Goal: Information Seeking & Learning: Check status

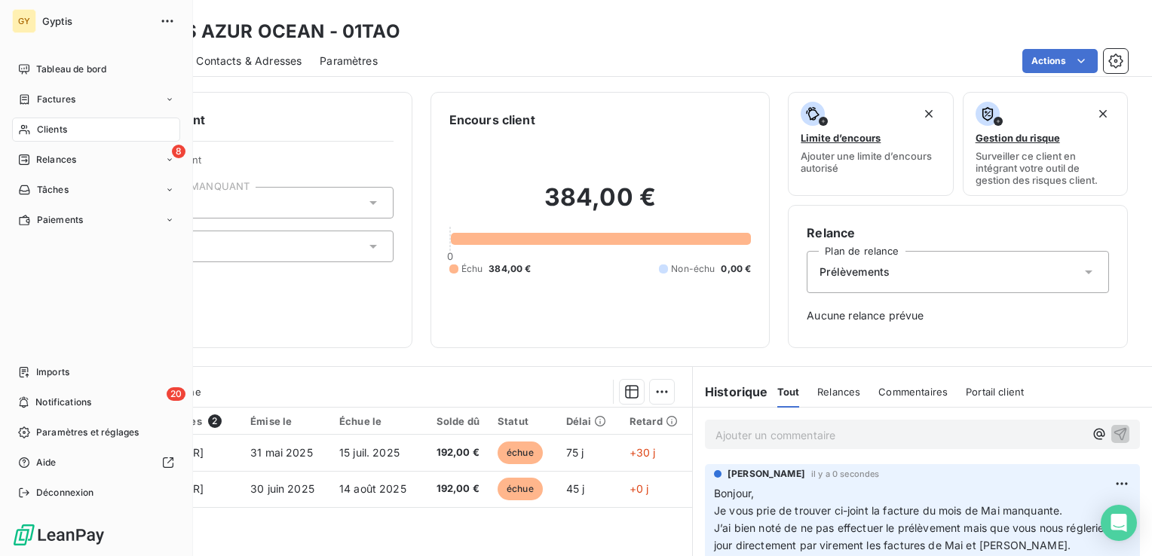
drag, startPoint x: 44, startPoint y: 128, endPoint x: 65, endPoint y: 124, distance: 20.7
click at [44, 128] on span "Clients" at bounding box center [52, 130] width 30 height 14
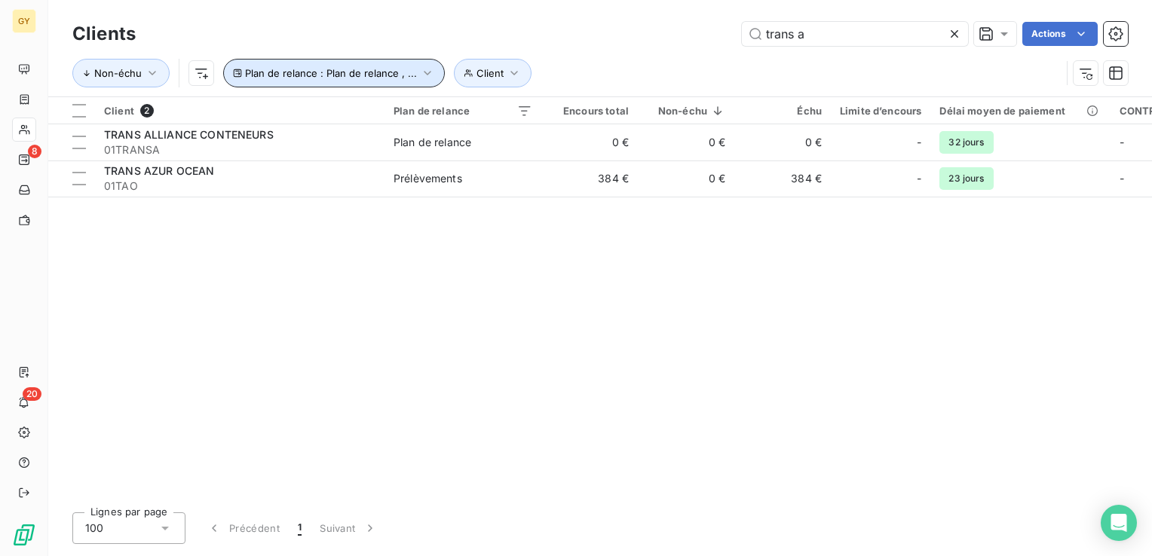
click at [423, 75] on icon "button" at bounding box center [427, 73] width 15 height 15
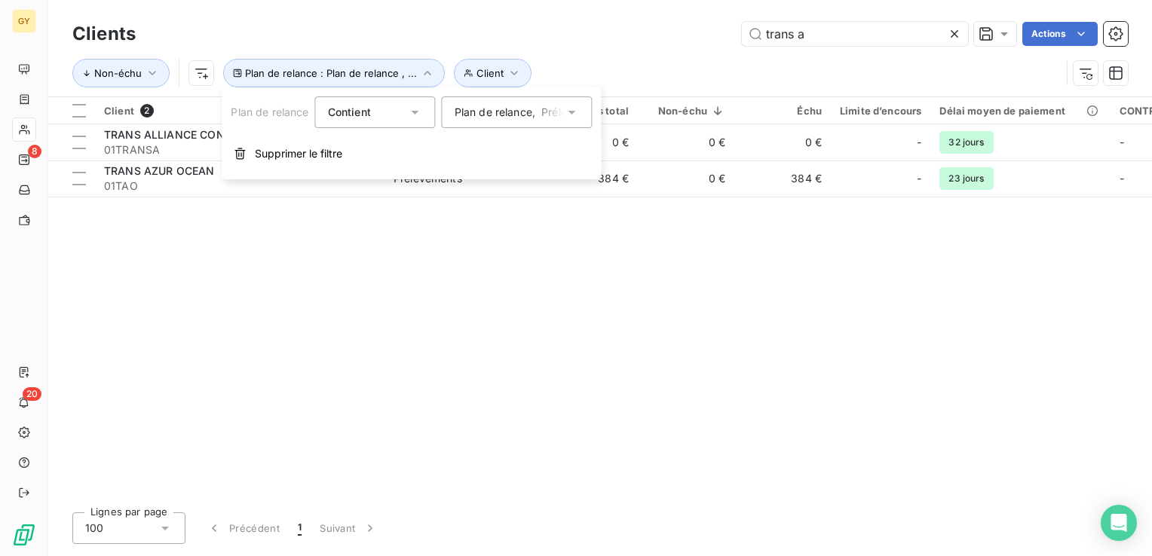
click at [577, 112] on icon at bounding box center [572, 112] width 15 height 15
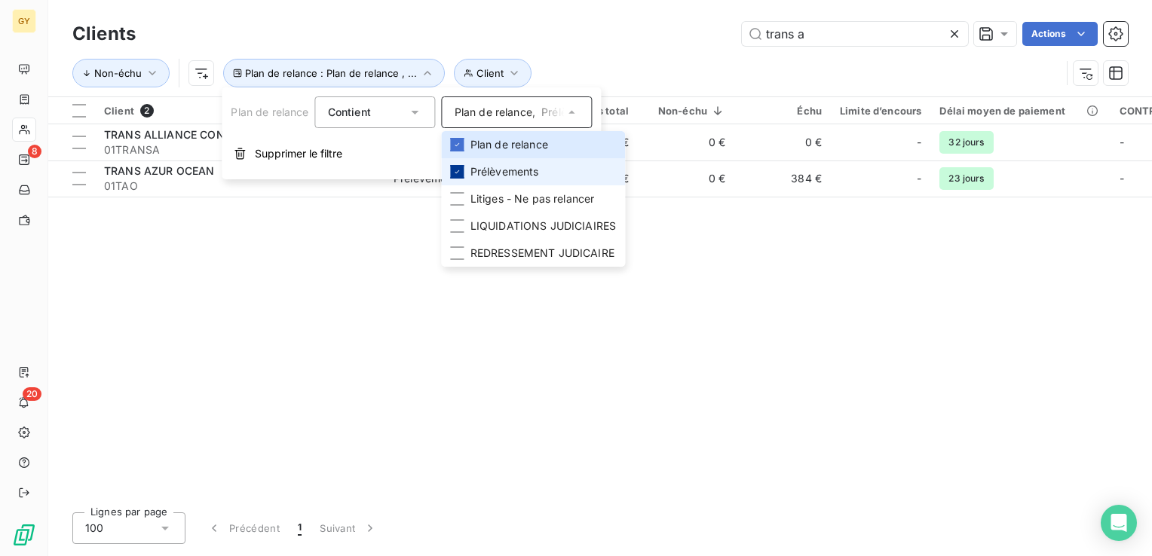
click at [459, 170] on icon at bounding box center [457, 171] width 9 height 9
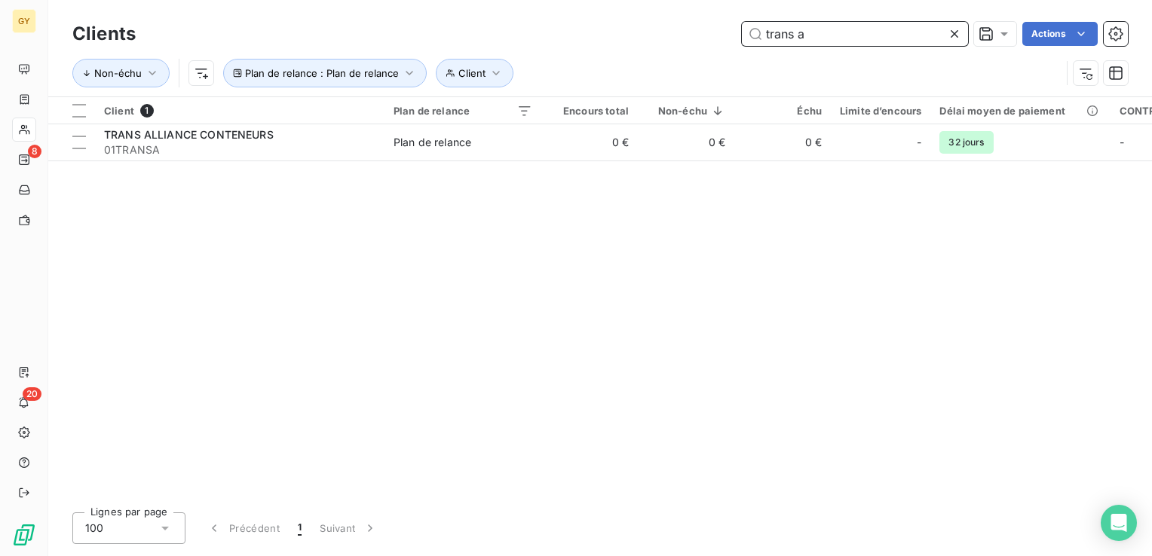
click at [807, 36] on input "trans a" at bounding box center [855, 34] width 226 height 24
drag, startPoint x: 806, startPoint y: 29, endPoint x: 622, endPoint y: 20, distance: 184.2
click at [622, 20] on div "Clients trans a Actions" at bounding box center [600, 34] width 1056 height 32
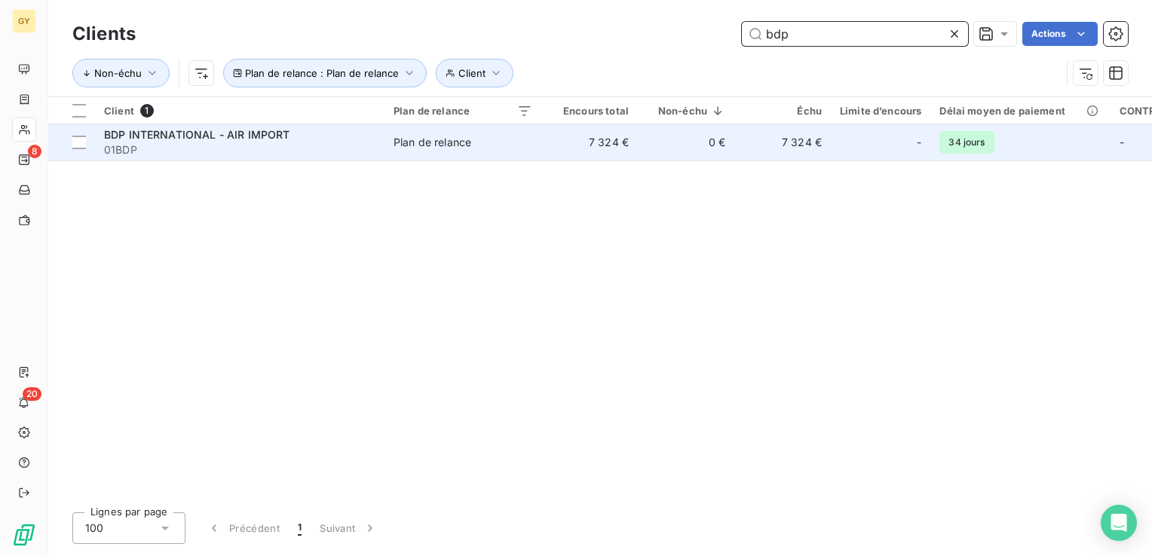
type input "bdp"
click at [296, 152] on span "01BDP" at bounding box center [239, 149] width 271 height 15
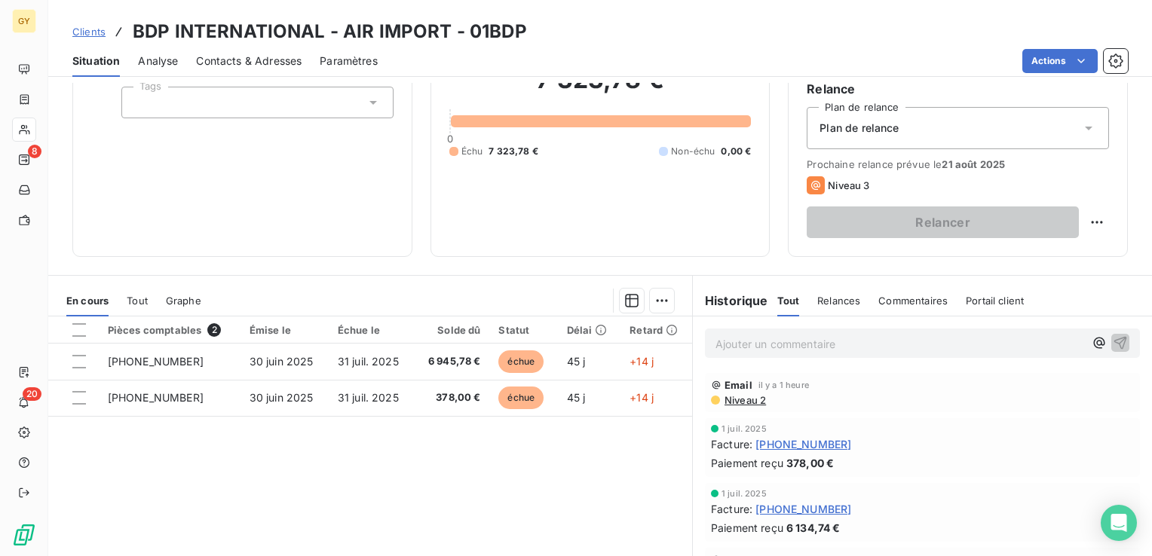
scroll to position [151, 0]
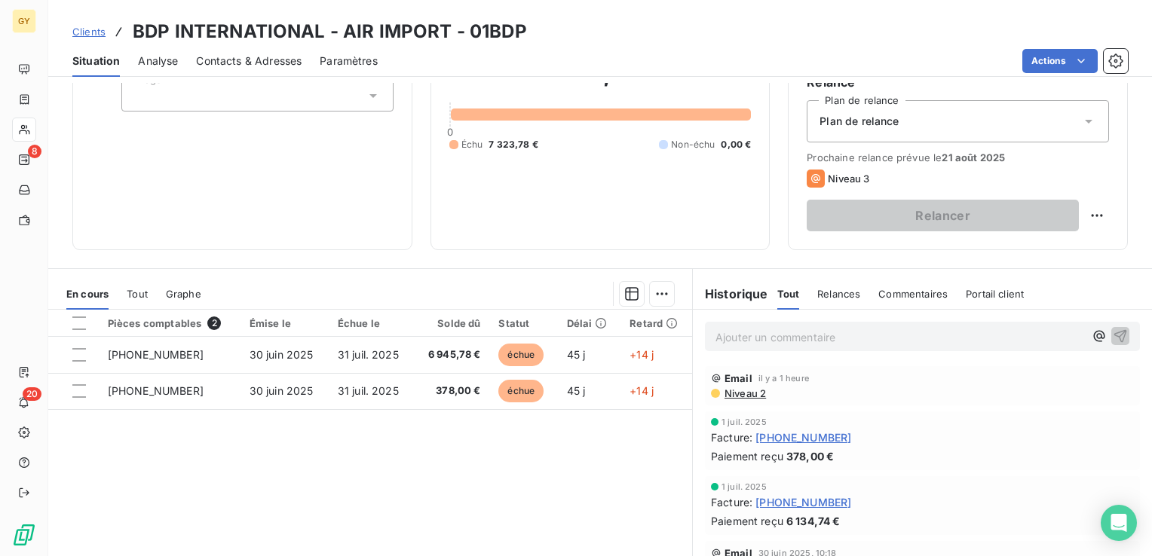
click at [752, 336] on p "Ajouter un commentaire ﻿" at bounding box center [900, 337] width 369 height 19
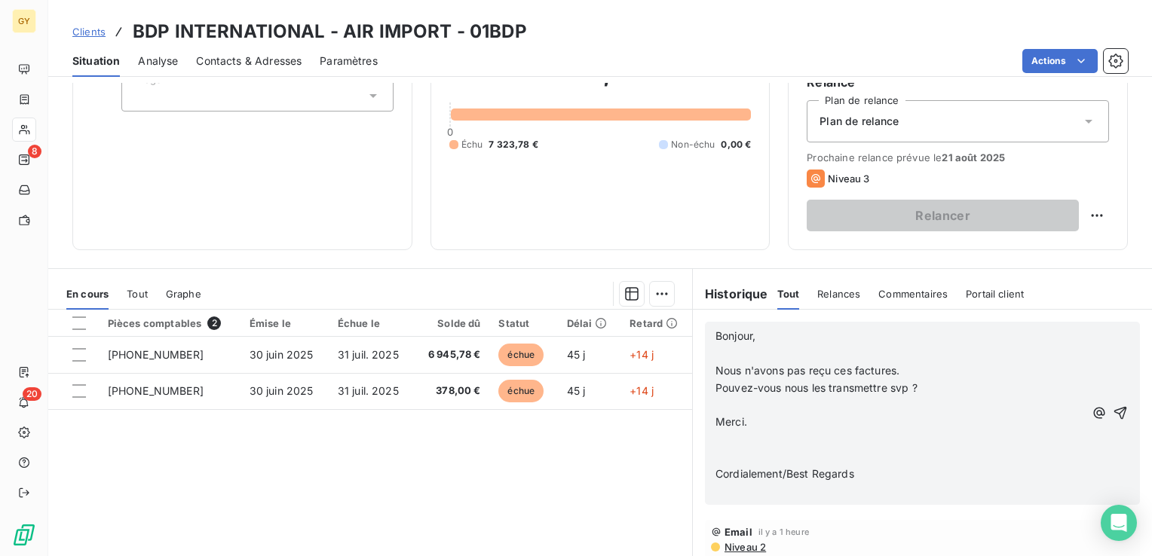
click at [718, 360] on p "﻿" at bounding box center [900, 353] width 369 height 17
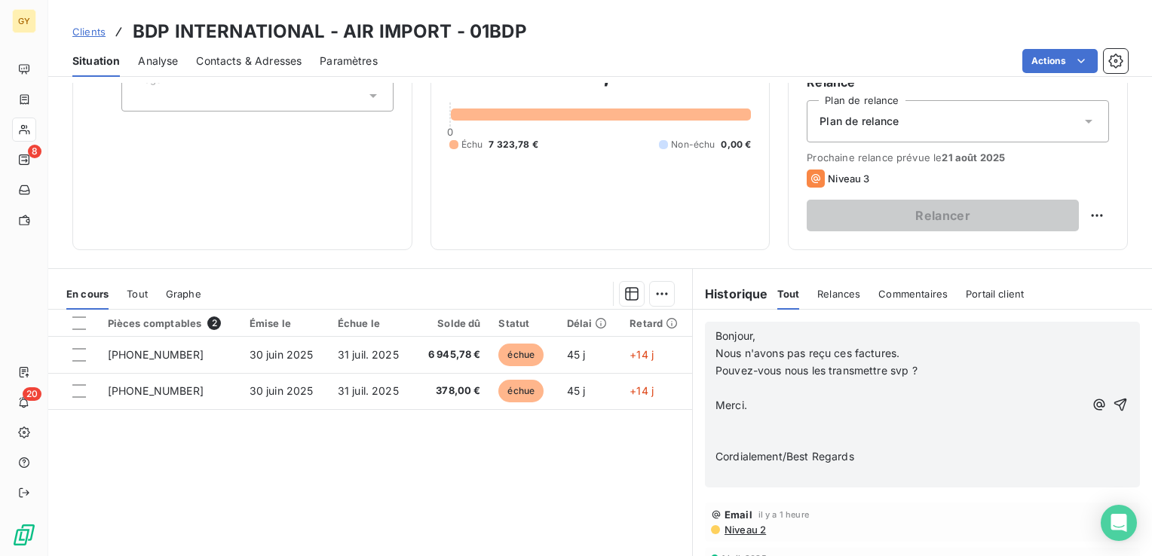
click at [721, 389] on p "﻿" at bounding box center [900, 388] width 369 height 17
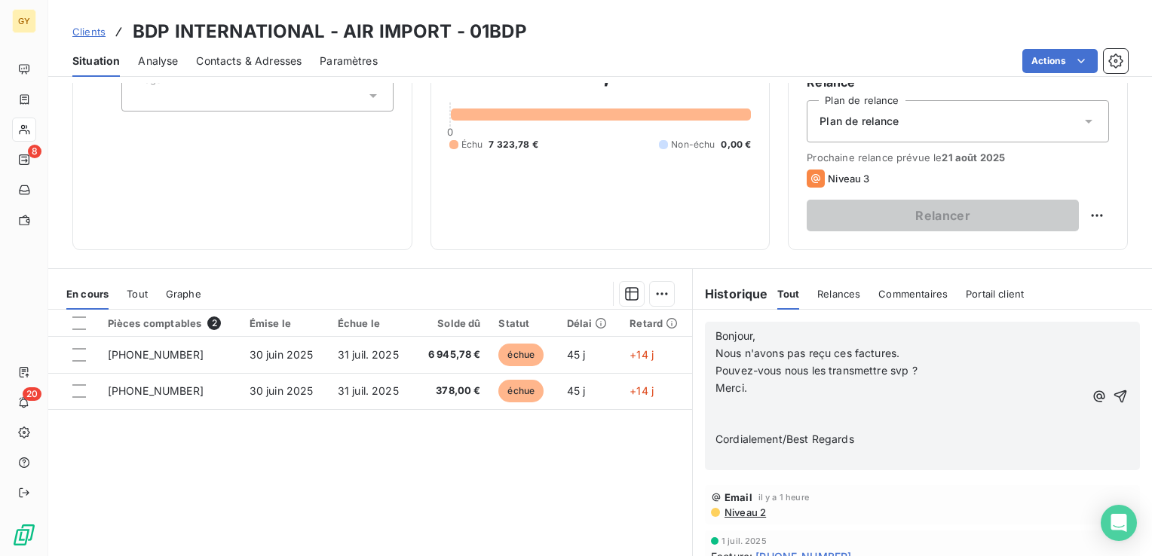
click at [716, 408] on p "﻿" at bounding box center [900, 405] width 369 height 17
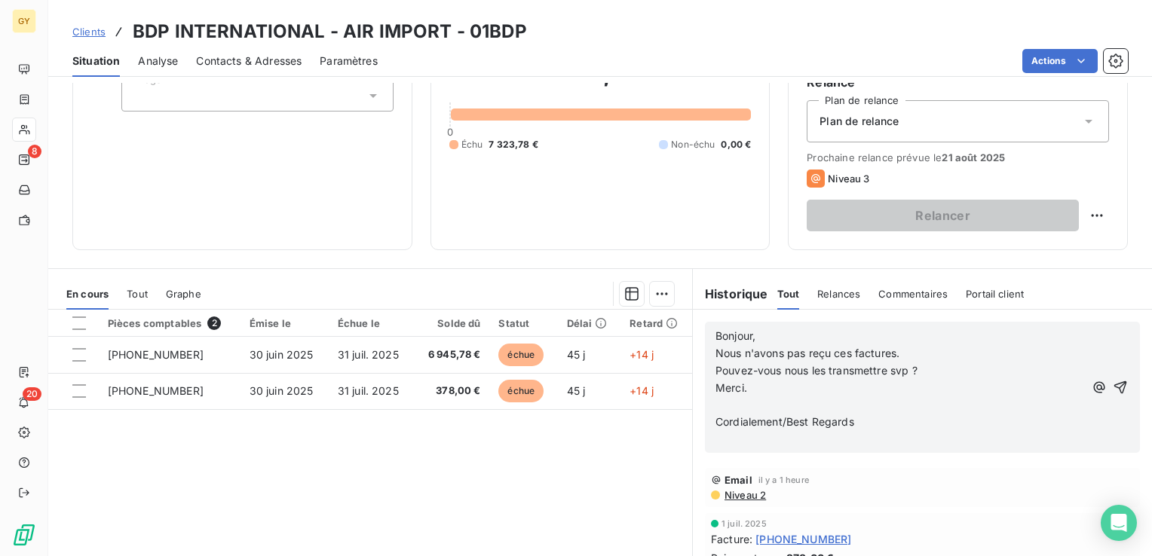
click at [716, 400] on p "﻿" at bounding box center [900, 405] width 369 height 17
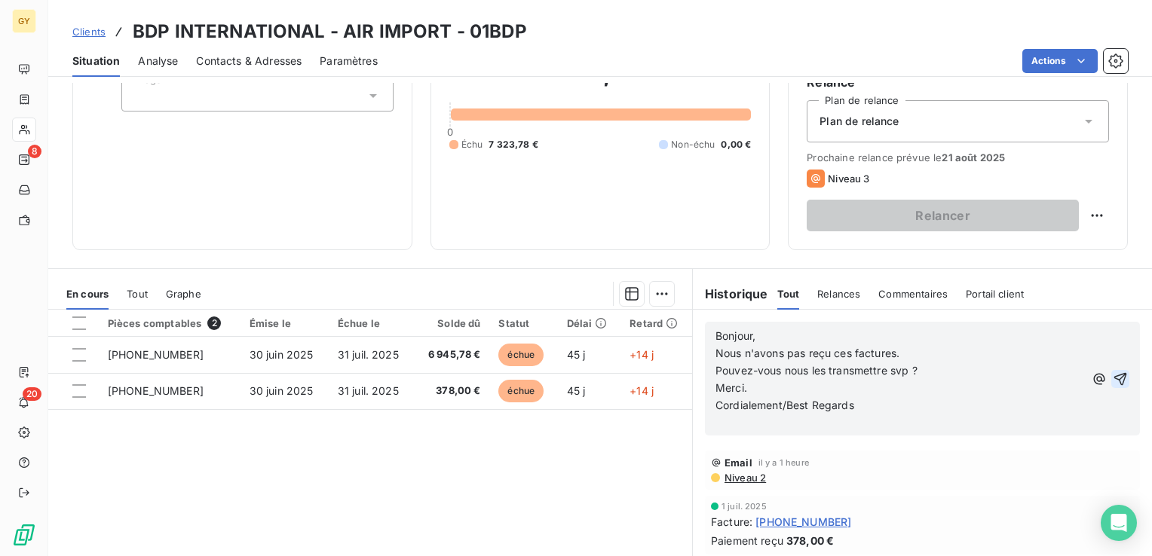
click at [1113, 378] on icon "button" at bounding box center [1120, 379] width 15 height 15
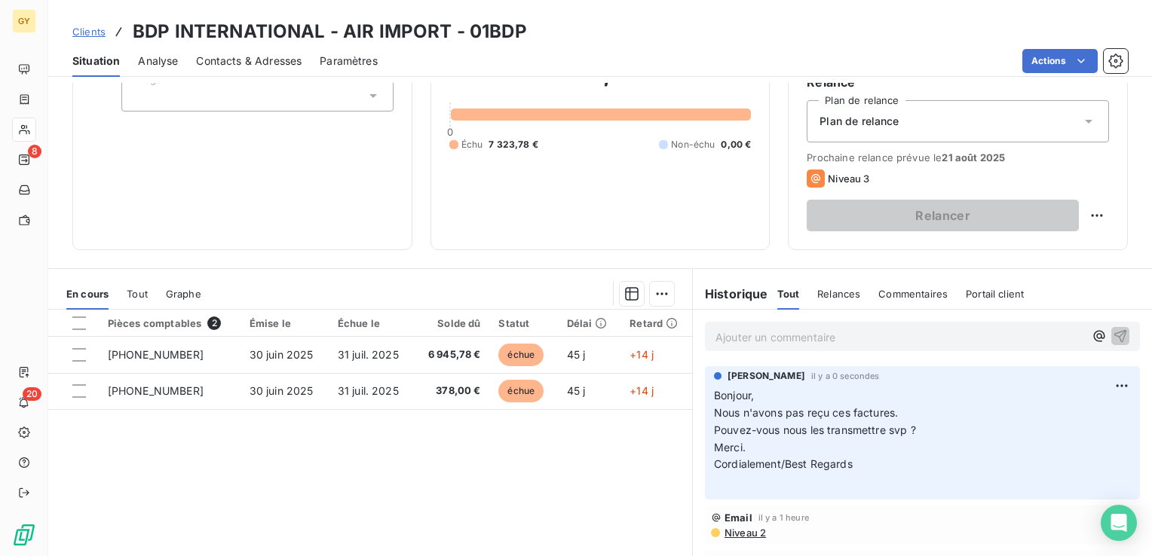
click at [737, 336] on p "Ajouter un commentaire ﻿" at bounding box center [900, 337] width 369 height 19
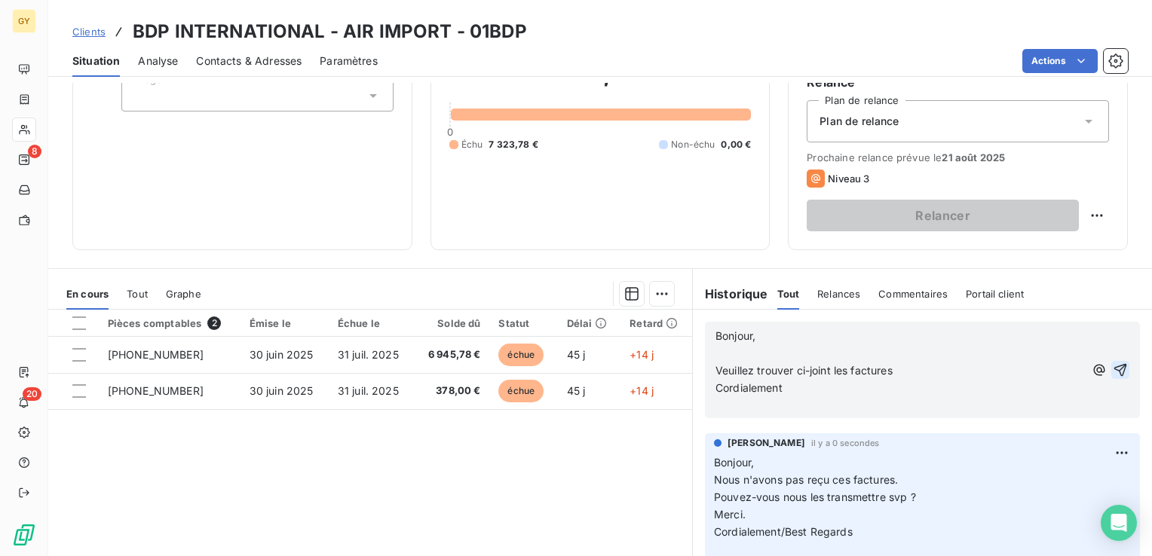
click at [716, 354] on p "﻿" at bounding box center [900, 353] width 369 height 17
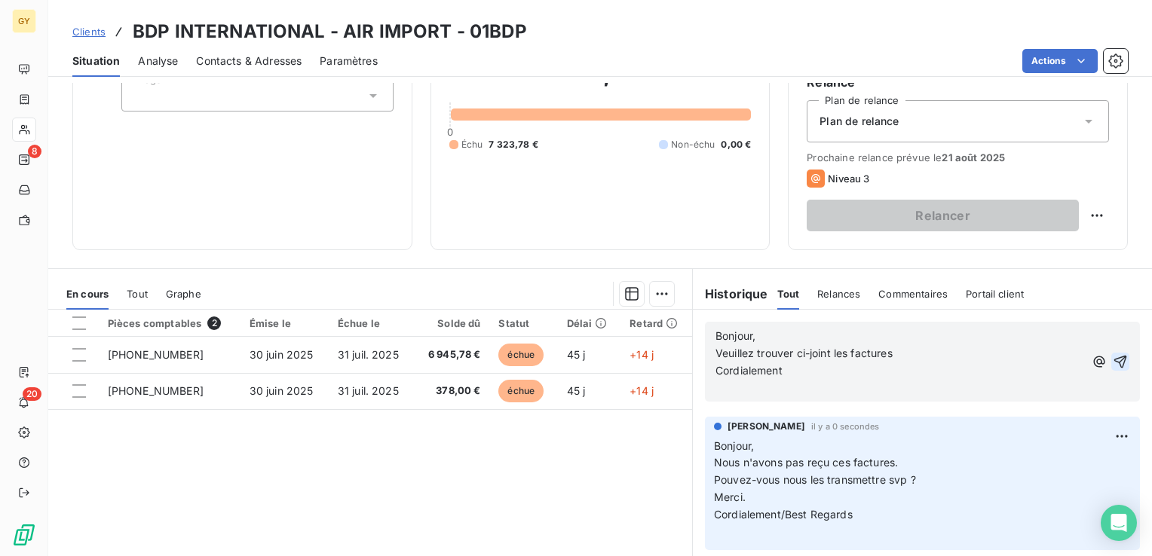
click at [1114, 358] on icon "button" at bounding box center [1120, 361] width 13 height 13
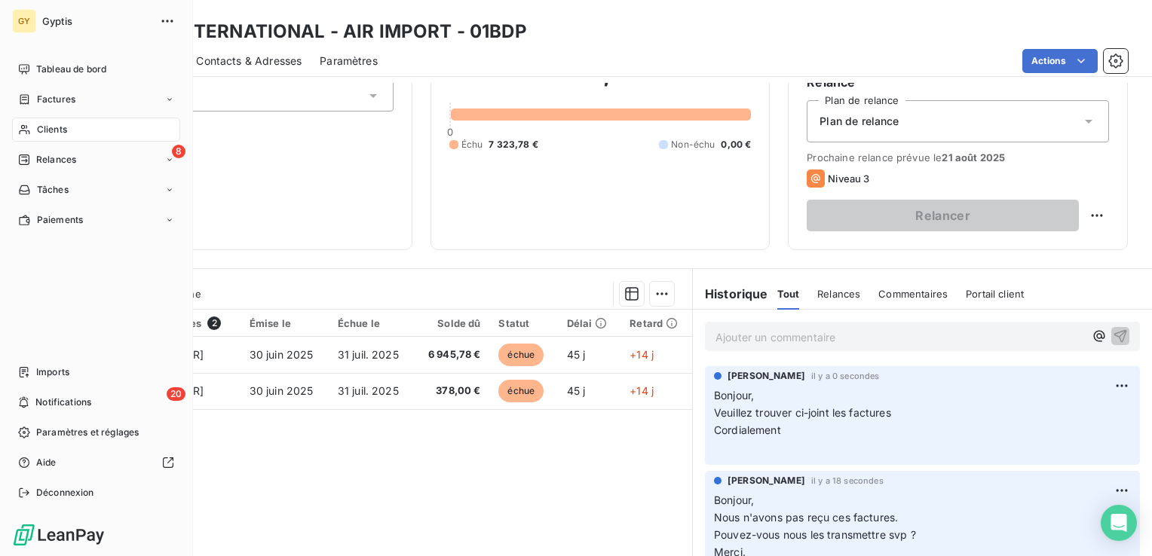
click at [60, 131] on span "Clients" at bounding box center [52, 130] width 30 height 14
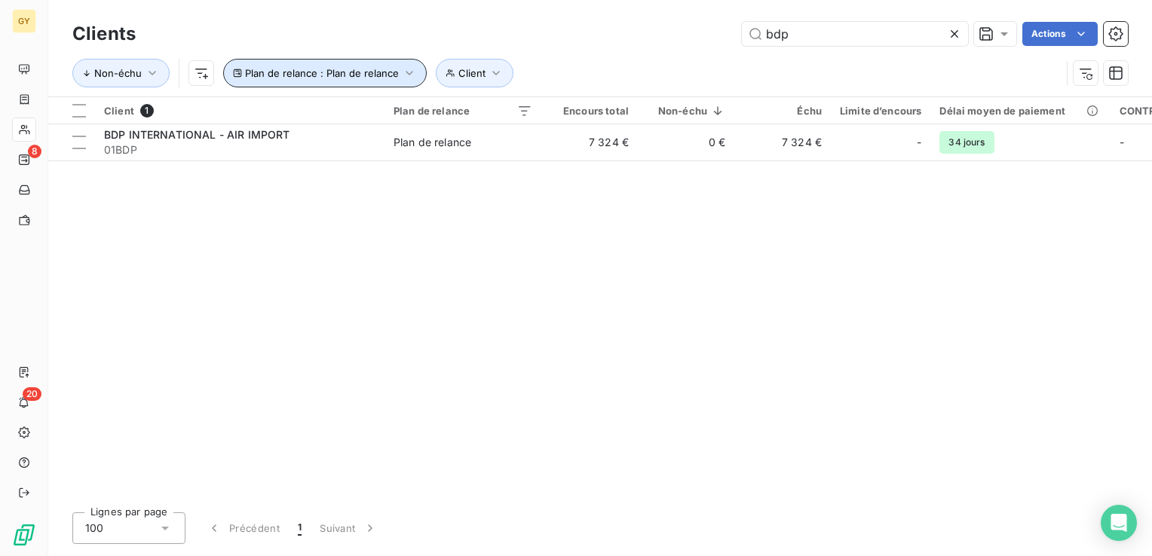
click at [405, 72] on icon "button" at bounding box center [409, 73] width 15 height 15
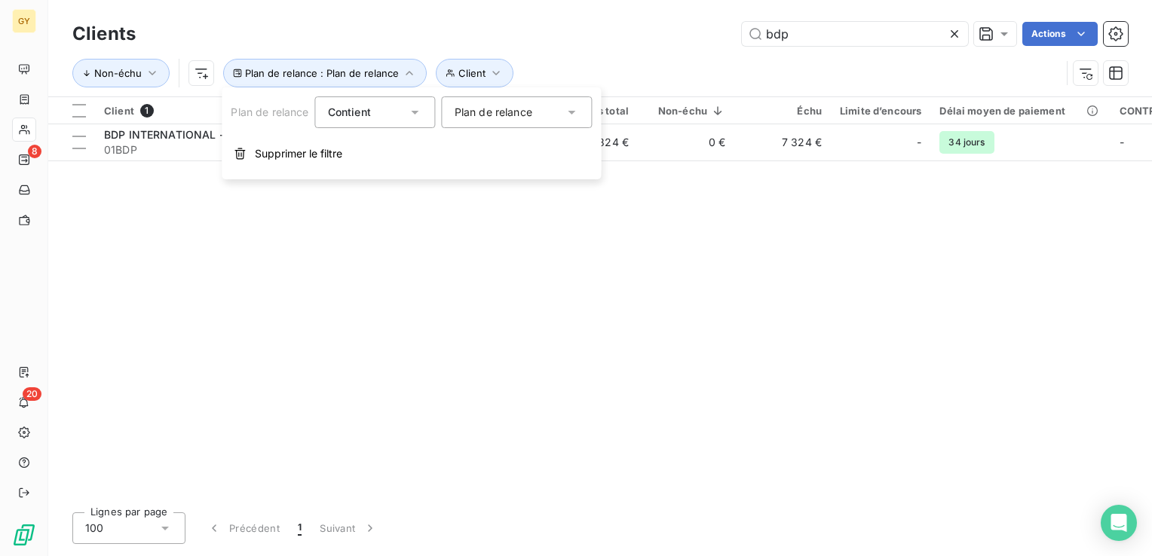
click at [570, 110] on icon at bounding box center [572, 112] width 15 height 15
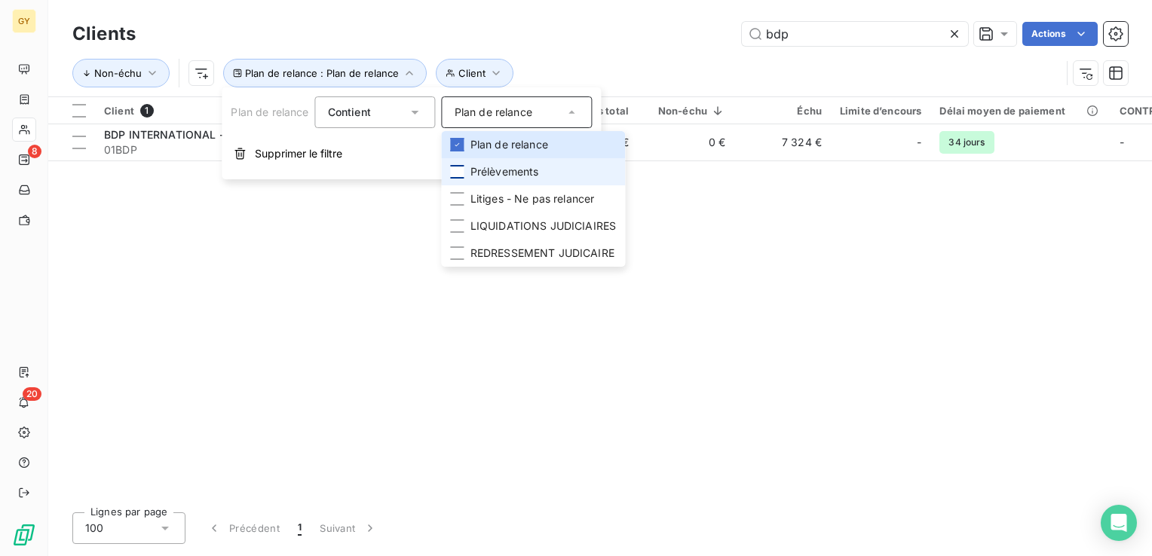
click at [458, 173] on div at bounding box center [458, 172] width 14 height 14
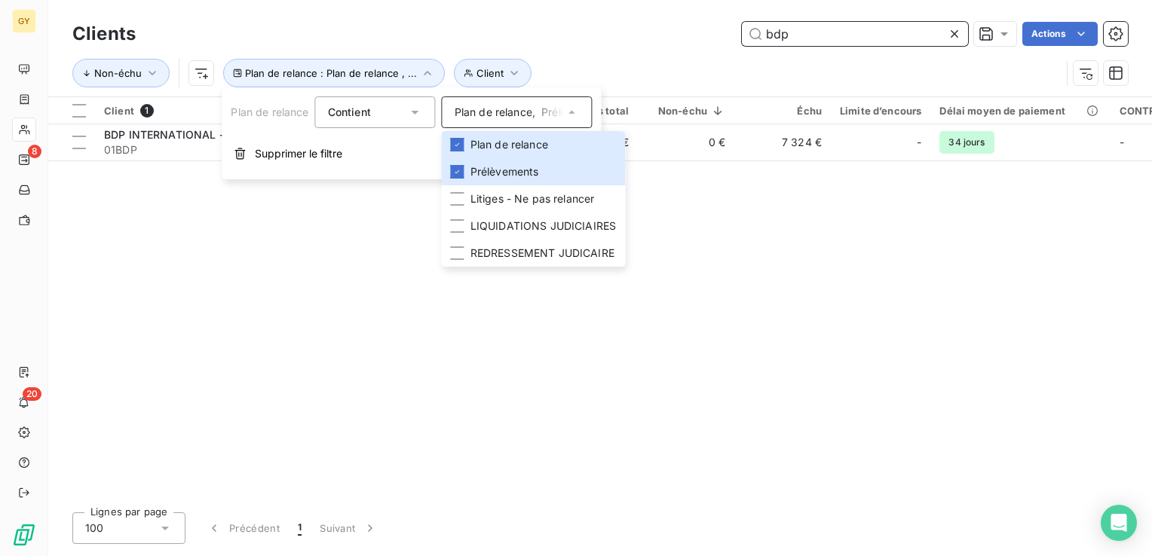
click at [804, 35] on input "bdp" at bounding box center [855, 34] width 226 height 24
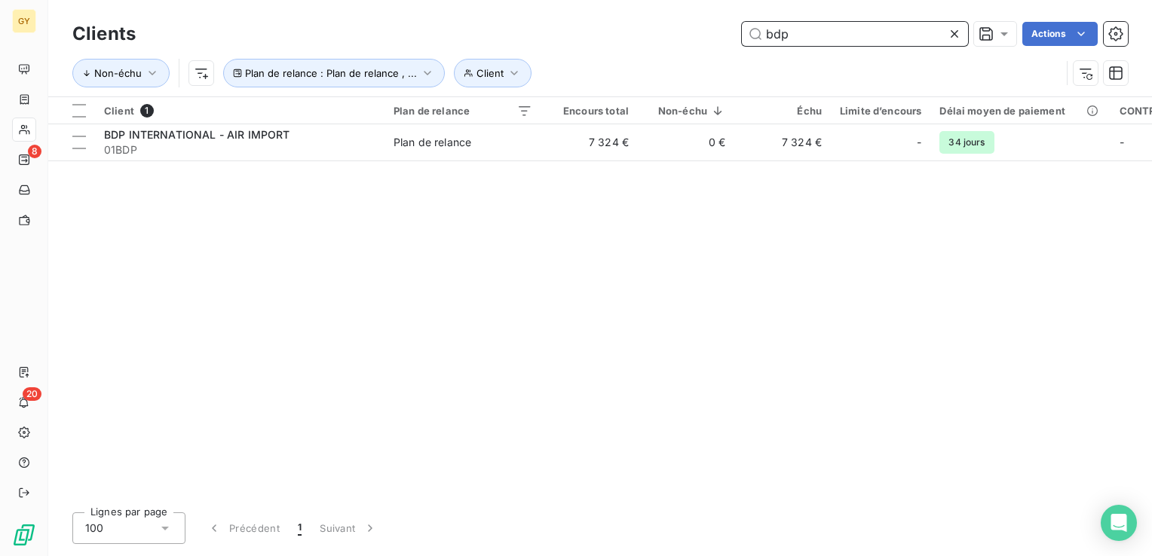
drag, startPoint x: 794, startPoint y: 27, endPoint x: 702, endPoint y: 20, distance: 92.2
click at [703, 20] on div "Clients bdp Actions" at bounding box center [600, 34] width 1056 height 32
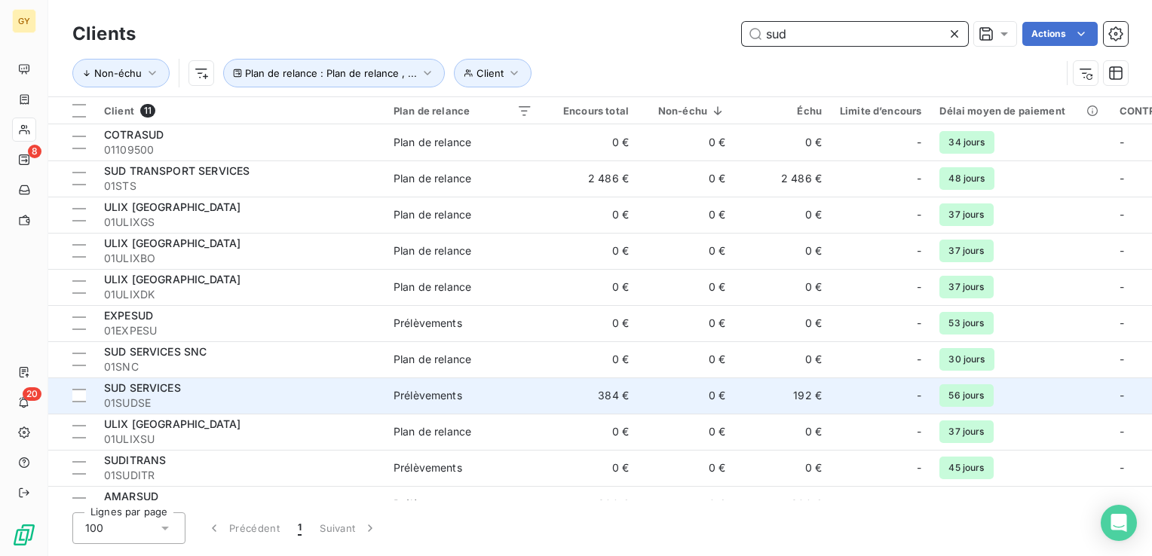
type input "sud"
click at [192, 398] on span "01SUDSE" at bounding box center [239, 403] width 271 height 15
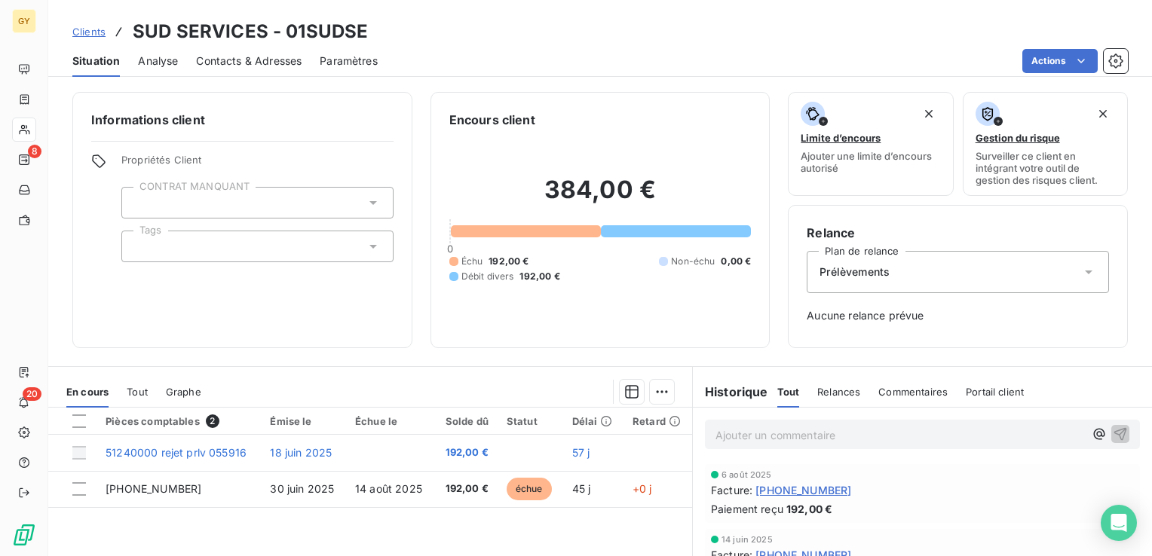
click at [252, 63] on span "Contacts & Adresses" at bounding box center [249, 61] width 106 height 15
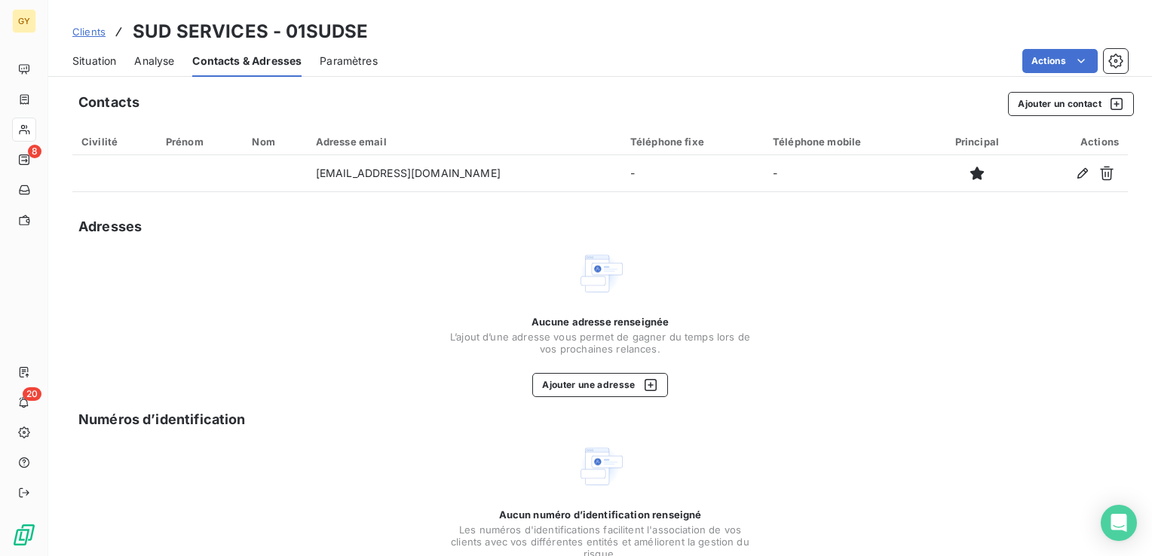
click at [103, 68] on div "Situation" at bounding box center [94, 61] width 44 height 32
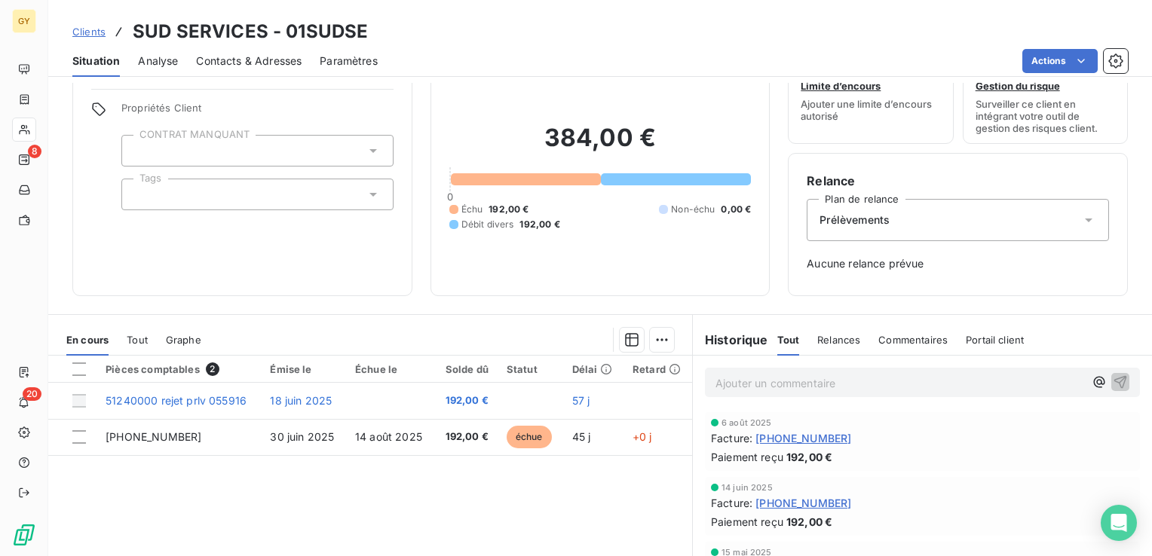
scroll to position [75, 0]
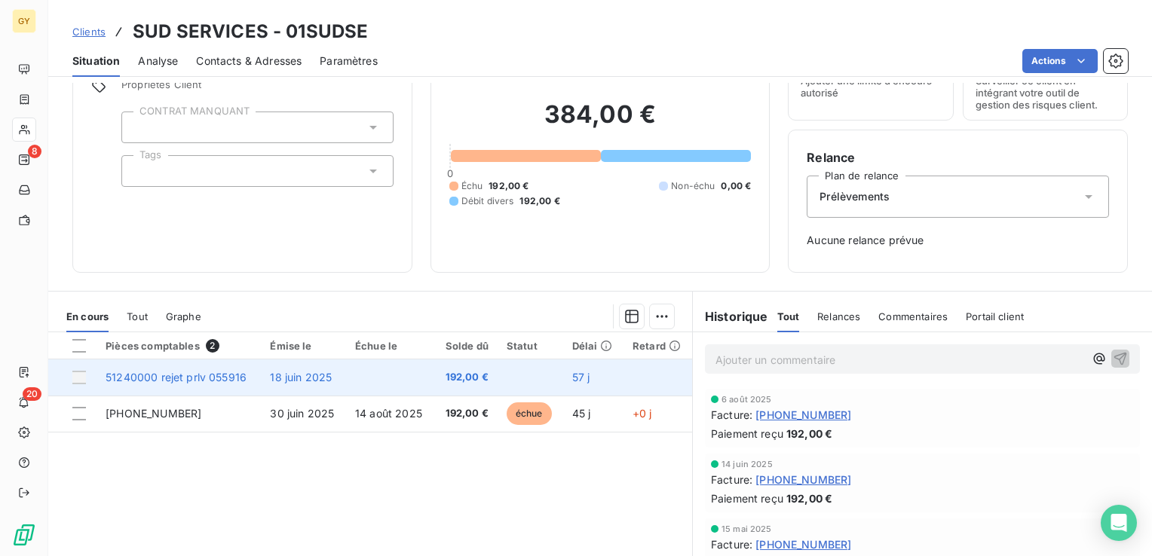
click at [262, 379] on td "18 juin 2025" at bounding box center [303, 378] width 85 height 36
drag, startPoint x: 262, startPoint y: 379, endPoint x: 180, endPoint y: 371, distance: 82.6
click at [180, 371] on span "51240000 rejet prlv 055916" at bounding box center [176, 377] width 141 height 13
click at [178, 371] on span "51240000 rejet prlv 055916" at bounding box center [176, 377] width 141 height 13
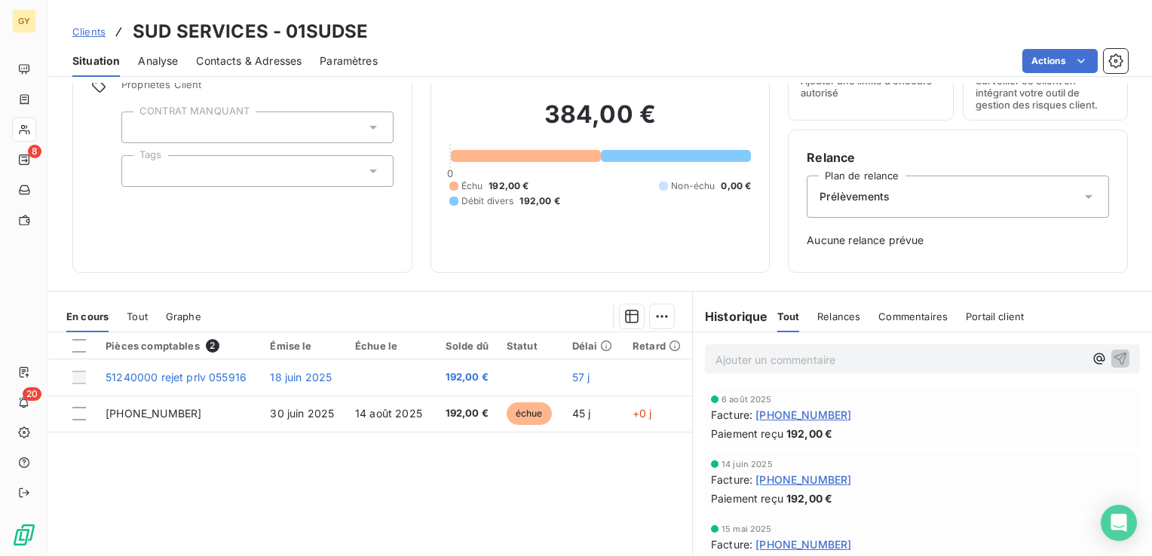
click at [378, 258] on div "Informations client Propriétés Client CONTRAT MANQUANT Tags" at bounding box center [242, 145] width 340 height 256
